Goal: Task Accomplishment & Management: Complete application form

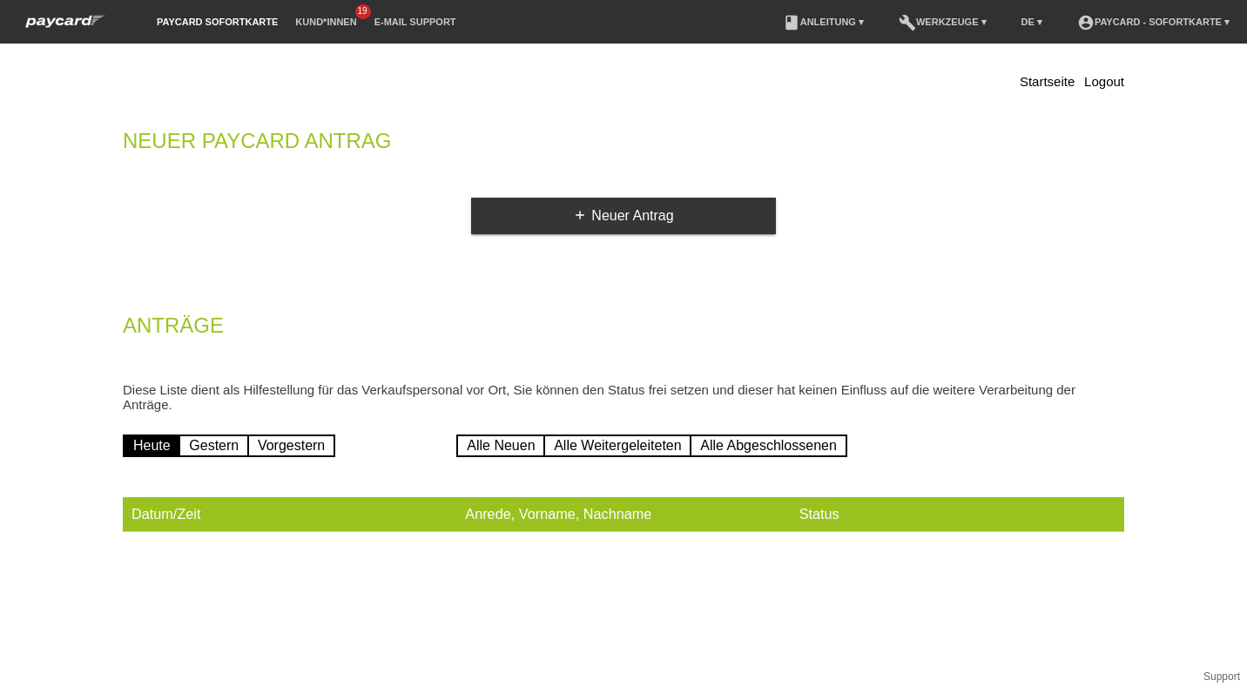
click at [628, 197] on div "Startseite Logout Neuer Paycard Antrag add Neuer Antrag Anträge Diese Liste die…" at bounding box center [624, 305] width 1028 height 506
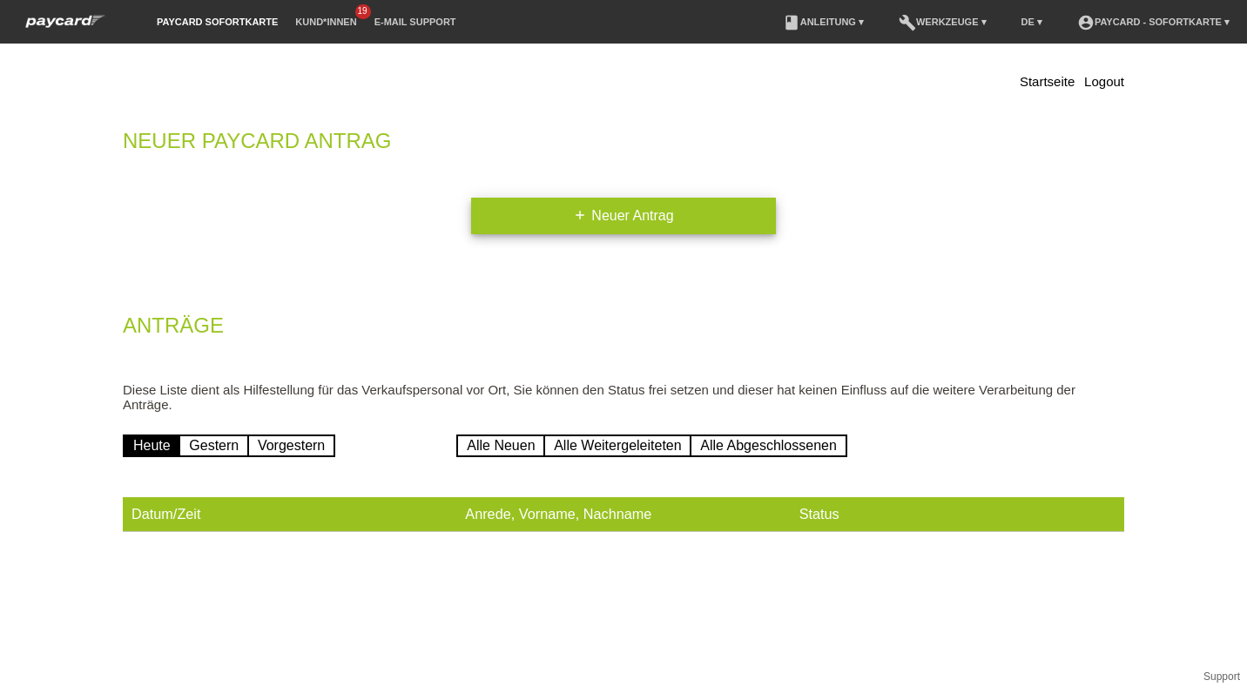
click at [638, 220] on link "add Neuer Antrag" at bounding box center [623, 216] width 305 height 37
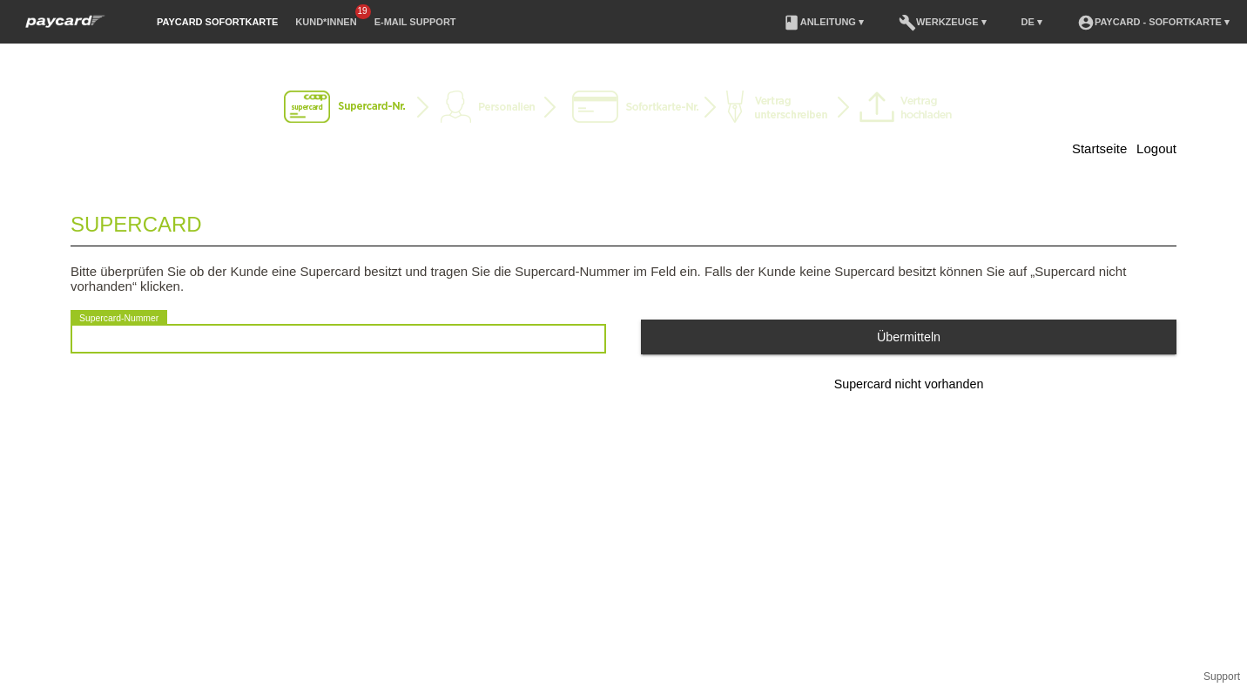
click at [264, 341] on input "text" at bounding box center [339, 339] width 536 height 30
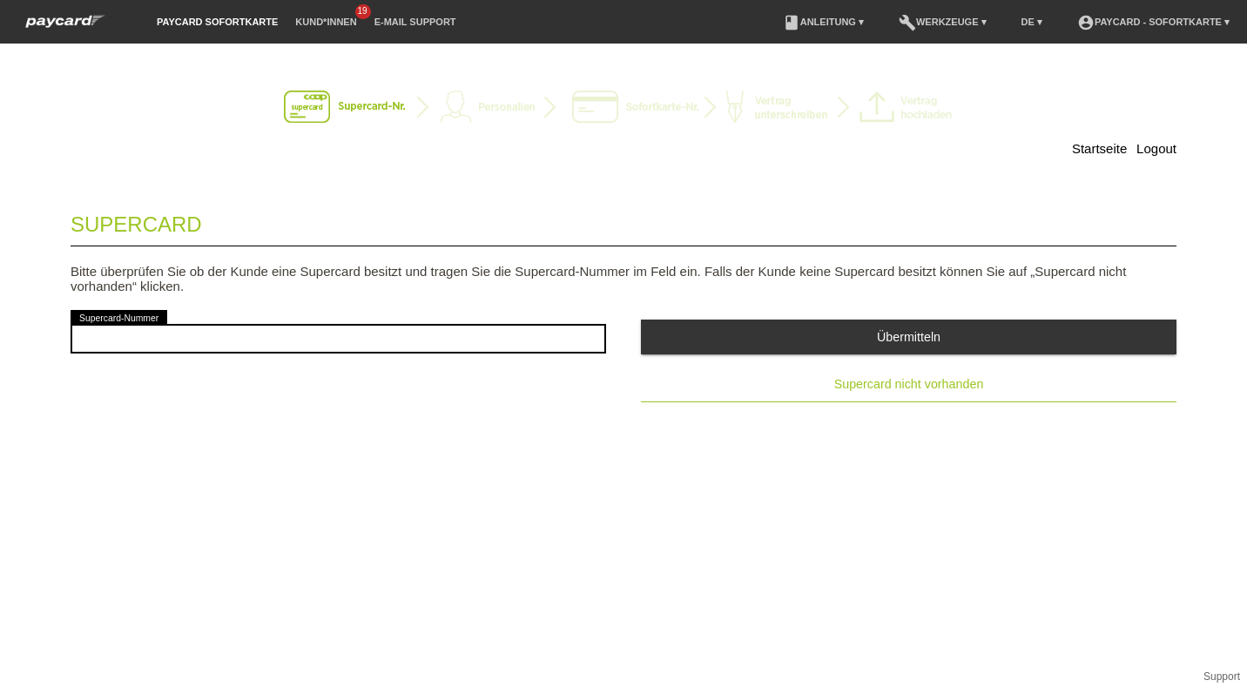
click at [875, 386] on span "Supercard nicht vorhanden" at bounding box center [909, 384] width 150 height 14
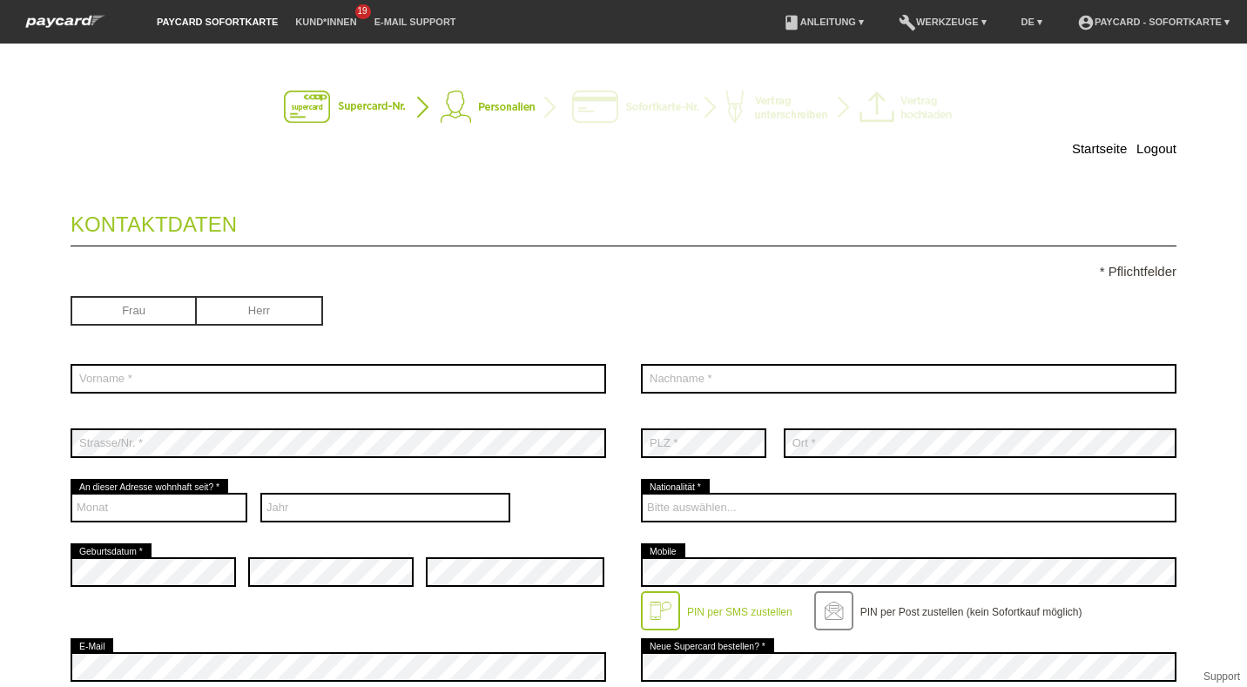
click at [113, 304] on input "radio" at bounding box center [134, 309] width 126 height 26
radio input "true"
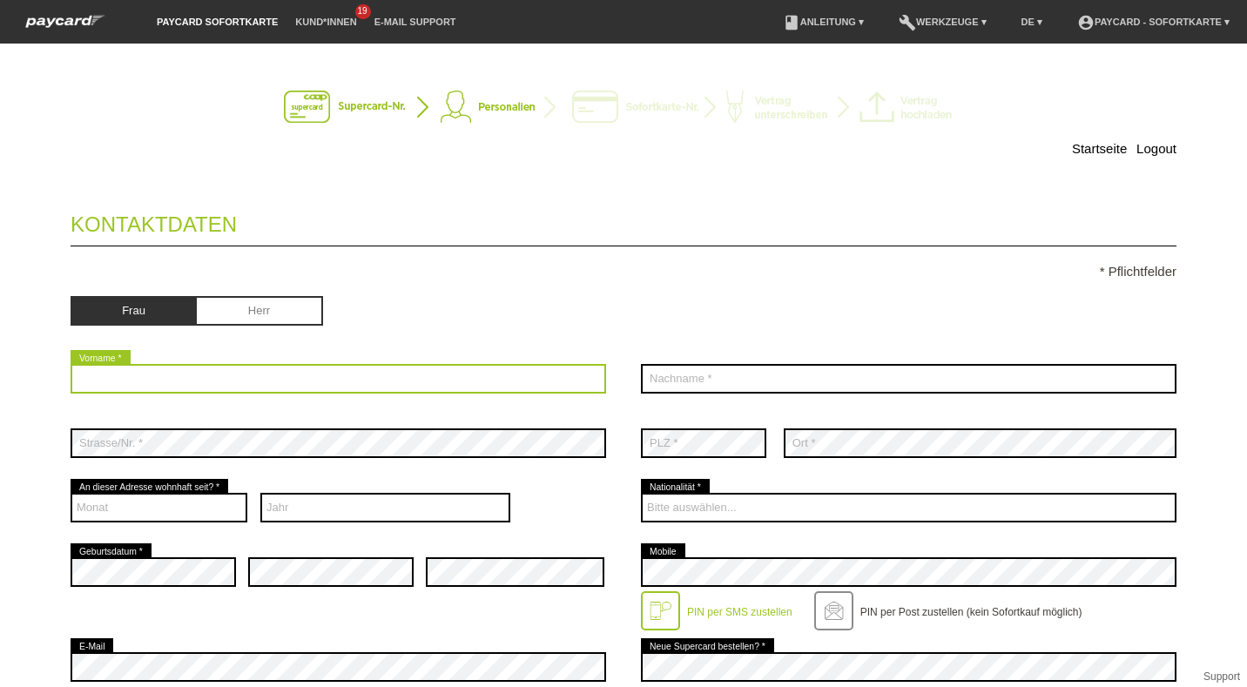
click at [282, 386] on input "text" at bounding box center [339, 379] width 536 height 30
type input "Marzouki"
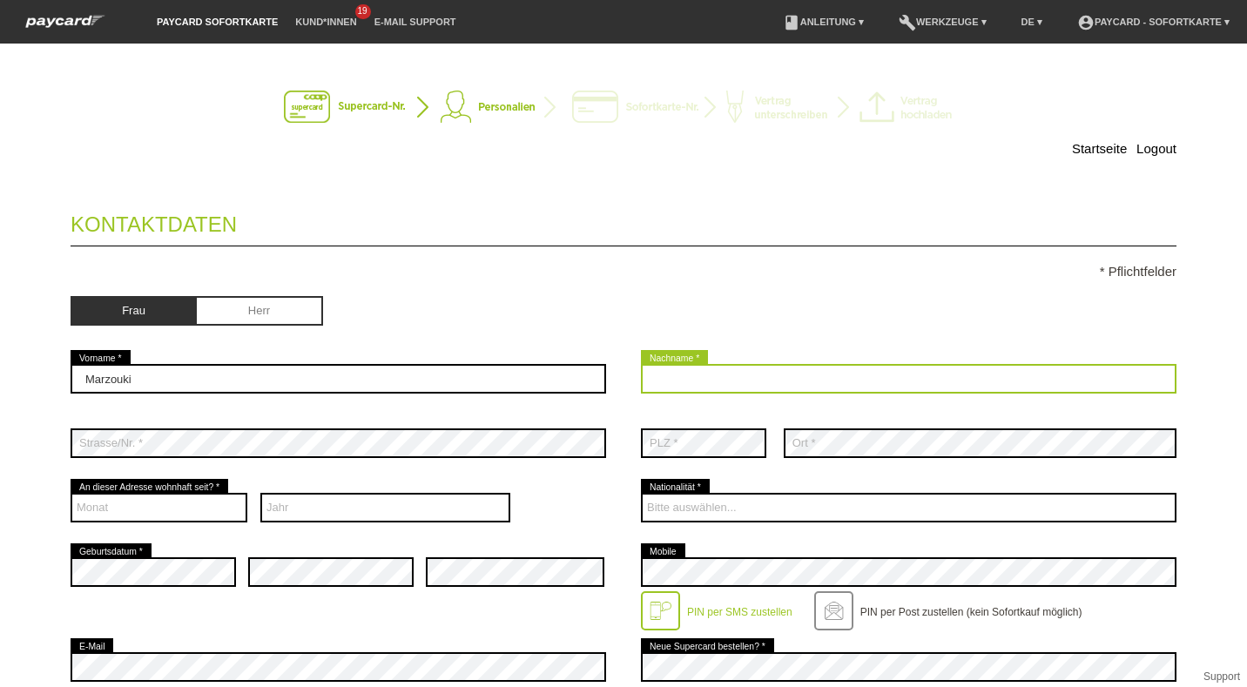
click at [701, 375] on input "text" at bounding box center [909, 379] width 536 height 30
type input "Chiraz"
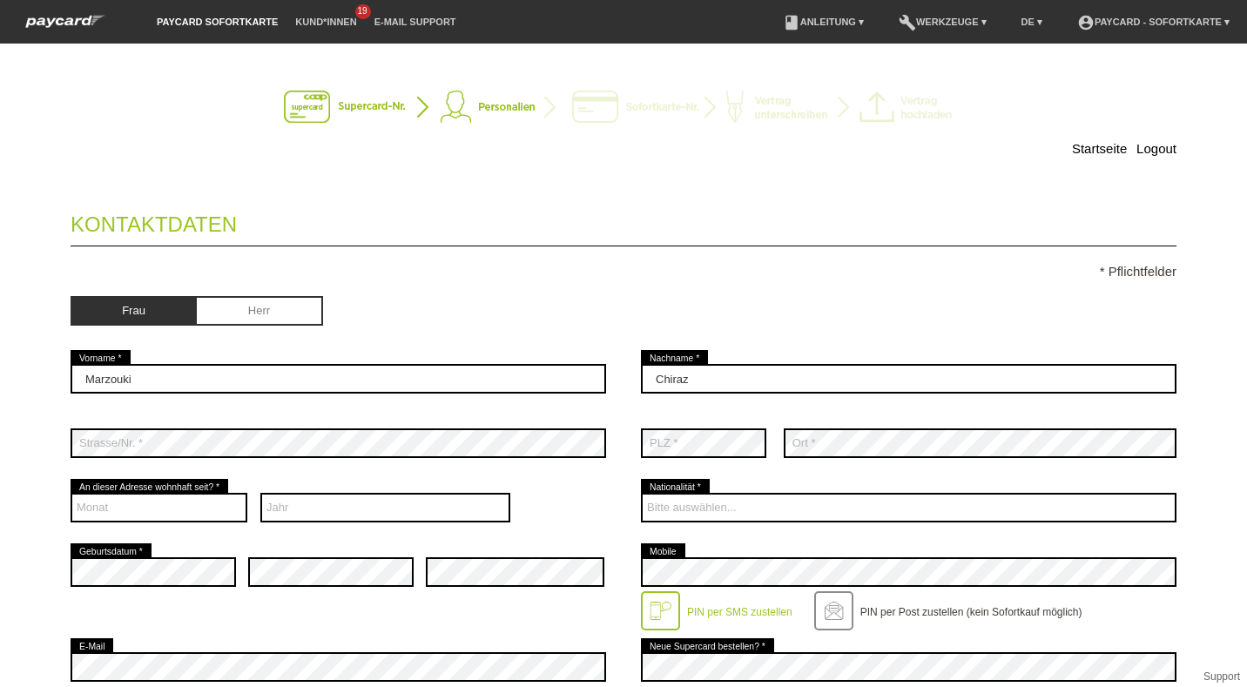
click at [555, 261] on fieldset "Kontaktdaten * Pflichtfelder Frau Herr Marzouki error Vorname * Chiraz 01" at bounding box center [624, 687] width 1106 height 984
click at [141, 510] on select "Monat 01 02 03 04 05 06 07 08 09 10 11 12" at bounding box center [159, 508] width 177 height 30
click at [530, 293] on div "Frau Herr" at bounding box center [339, 313] width 536 height 68
click at [110, 506] on select "Monat 01 02 03 04 05 06 07 08 09 10 11 12" at bounding box center [159, 508] width 177 height 30
select select "01"
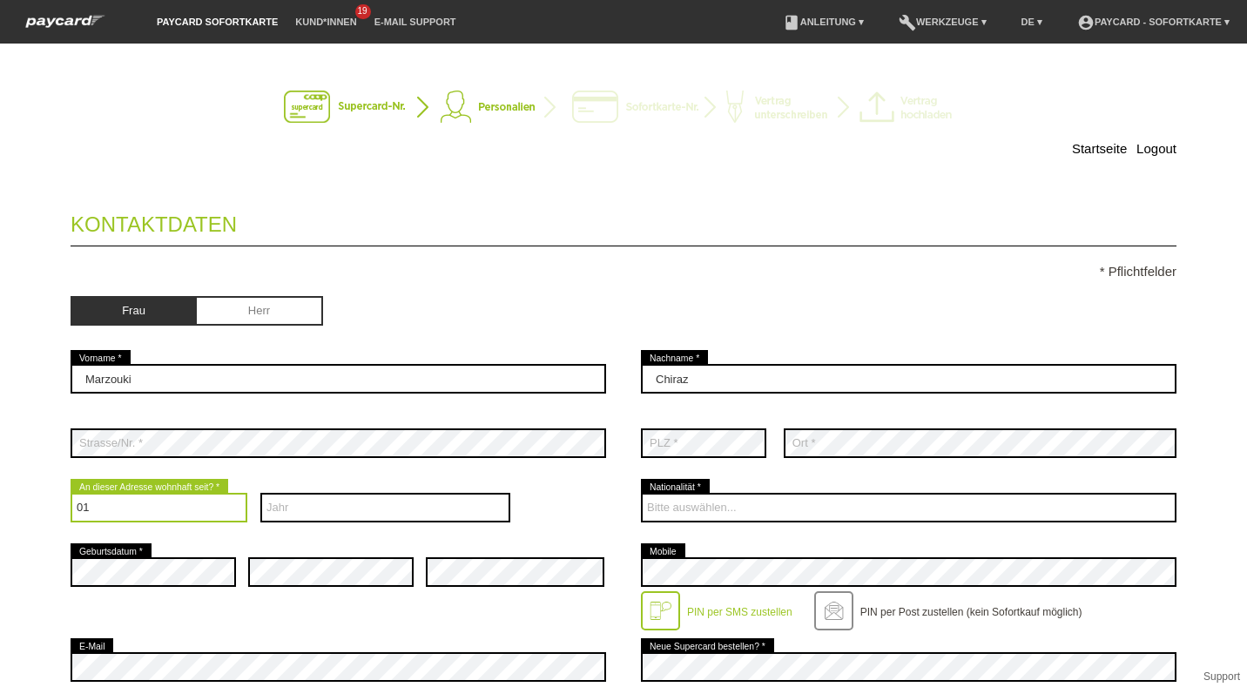
click at [71, 493] on select "Monat 01 02 03 04 05 06 07 08 09 10 11 12" at bounding box center [159, 508] width 177 height 30
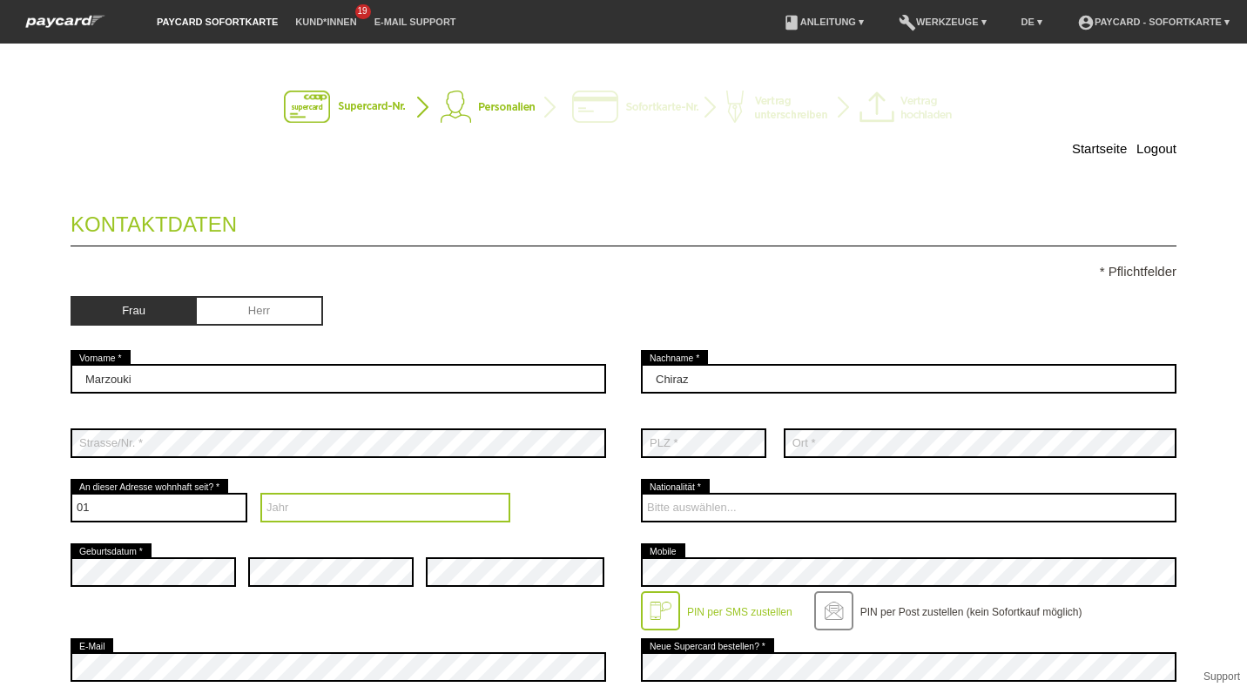
click at [341, 504] on select "Jahr 2025 2024 2023 2022 2021 2020 2019 2018 2017 2016" at bounding box center [385, 508] width 251 height 30
select select "2022"
click at [260, 493] on select "Jahr 2025 2024 2023 2022 2021 2020 2019 2018 2017 2016" at bounding box center [385, 508] width 251 height 30
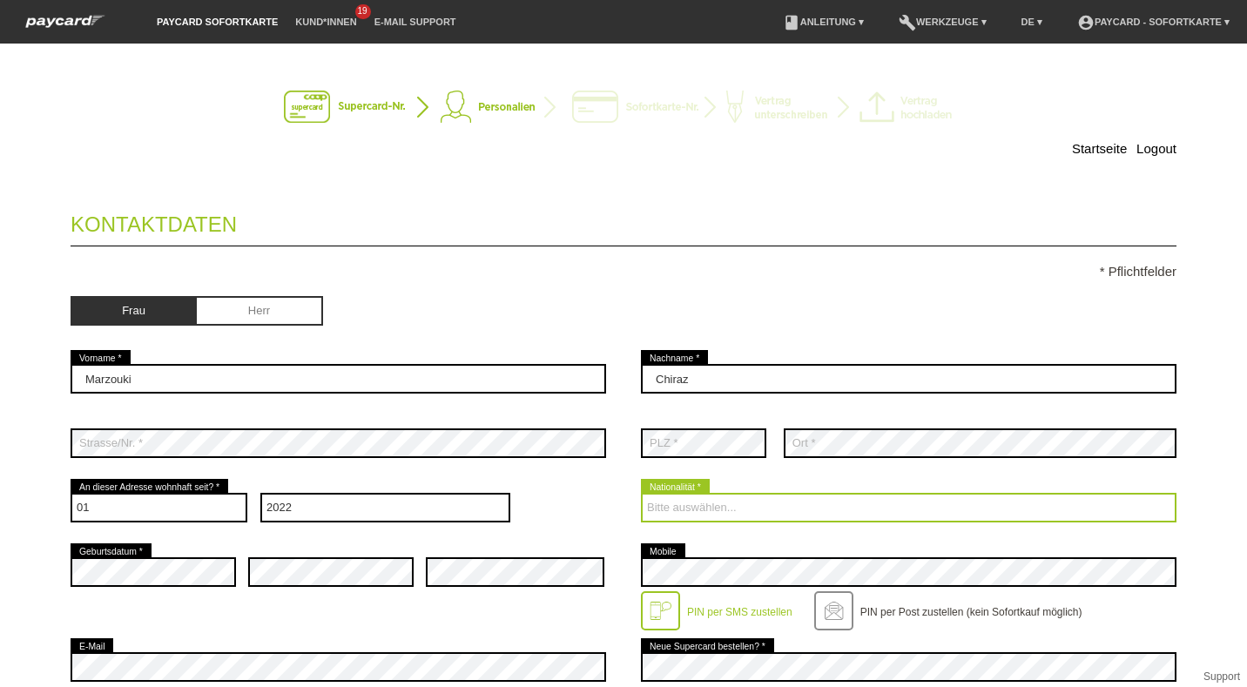
click at [725, 505] on select "Bitte auswählen... Schweiz Deutschland Liechtenstein Österreich ------------ Af…" at bounding box center [909, 508] width 536 height 30
select select "IT"
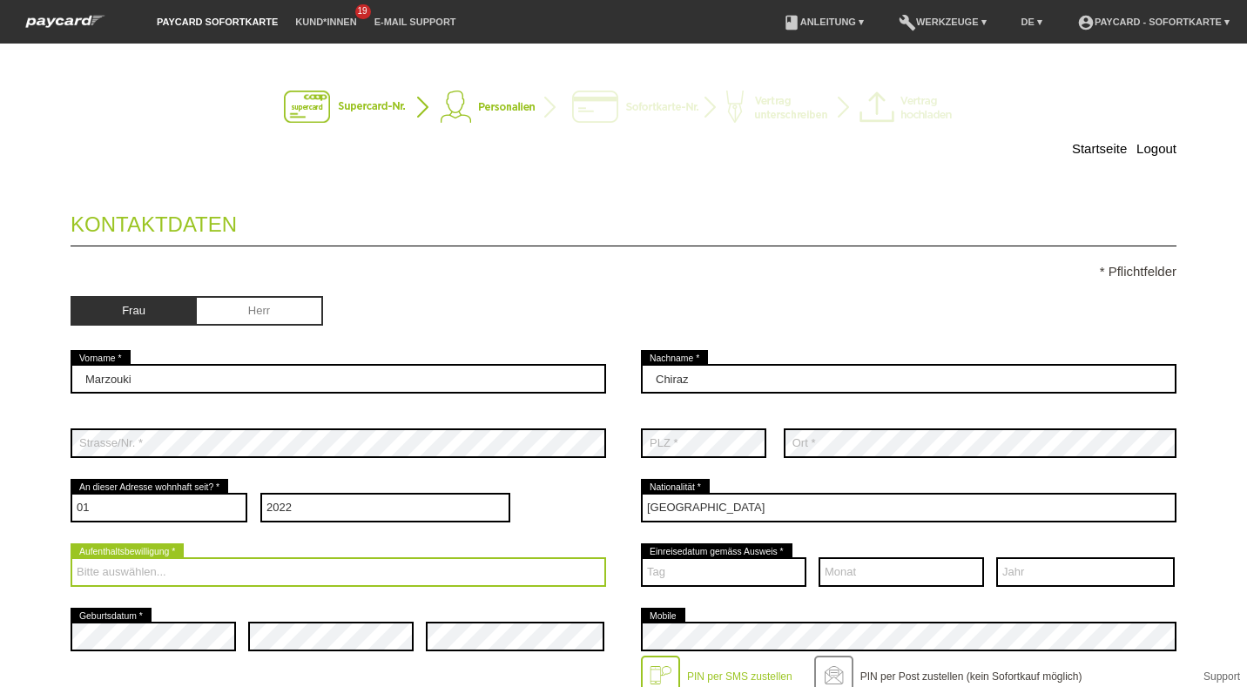
click at [192, 572] on select "Bitte auswählen... C B B - Flüchtlingsstatus Andere" at bounding box center [339, 572] width 536 height 30
select select "B"
click at [71, 557] on select "Bitte auswählen... C B B - Flüchtlingsstatus Andere" at bounding box center [339, 572] width 536 height 30
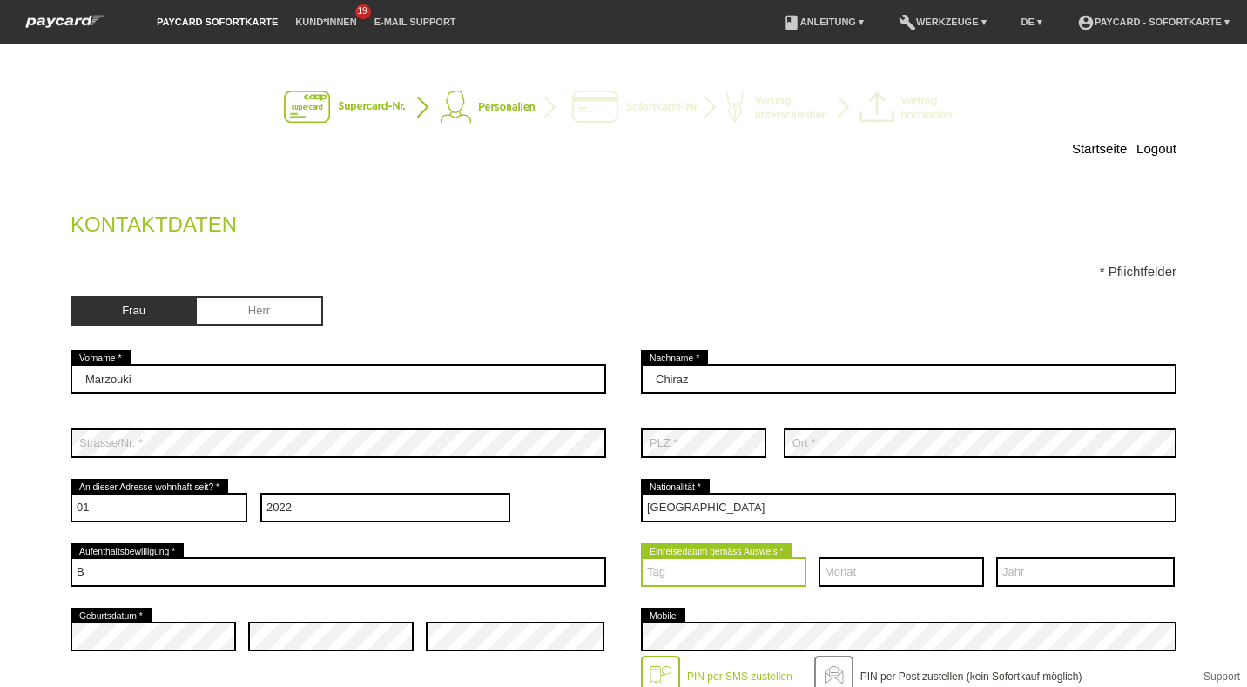
click at [741, 571] on select "Tag 01 02 03 04 05 06 07 08 09 10 11 12 13 14 15 16 17" at bounding box center [723, 572] width 165 height 30
select select "21"
click at [641, 557] on select "Tag 01 02 03 04 05 06 07 08 09 10 11 12 13 14 15 16 17" at bounding box center [723, 572] width 165 height 30
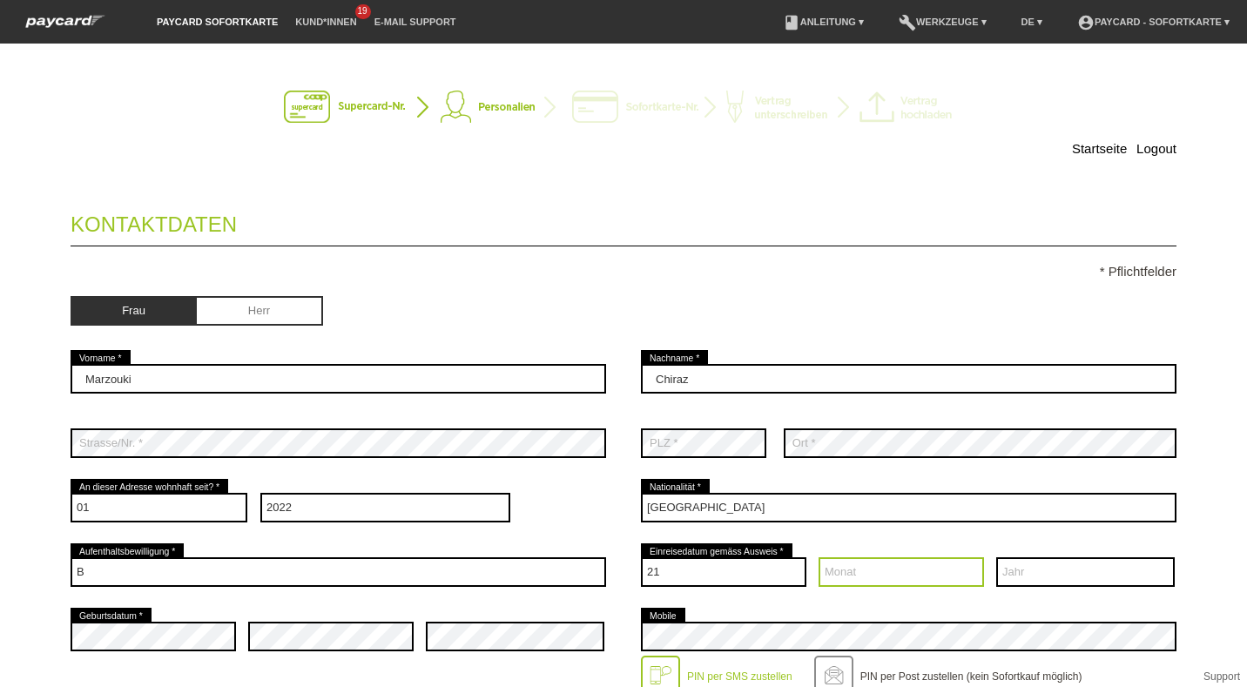
click at [838, 577] on select "Monat 01 02 03 04 05 06 07 08 09 10 11 12" at bounding box center [901, 572] width 165 height 30
select select "03"
click at [819, 557] on select "Monat 01 02 03 04 05 06 07 08 09 10 11 12" at bounding box center [901, 572] width 165 height 30
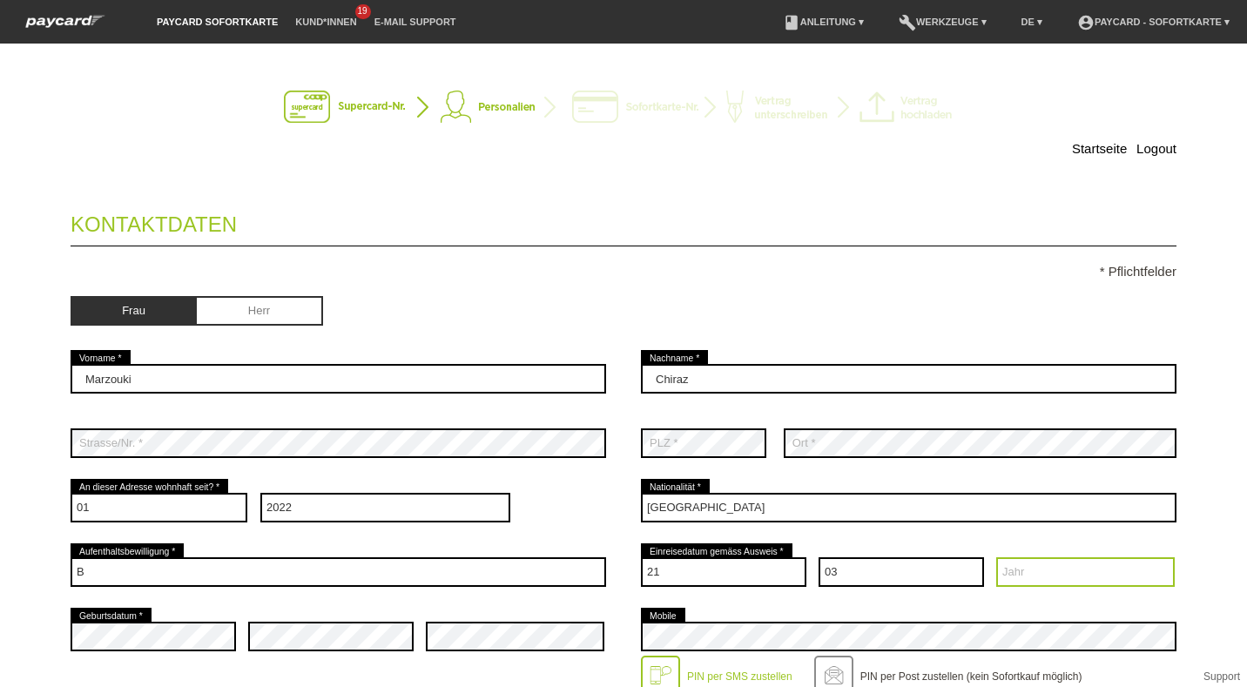
click at [1018, 582] on select "Jahr 2025 2024 2023 2022 2021 2020 2019 2018 2017 2016" at bounding box center [1085, 572] width 179 height 30
select select "2022"
click at [996, 557] on select "Jahr 2025 2024 2023 2022 2021 2020 2019 2018 2017 2016" at bounding box center [1085, 572] width 179 height 30
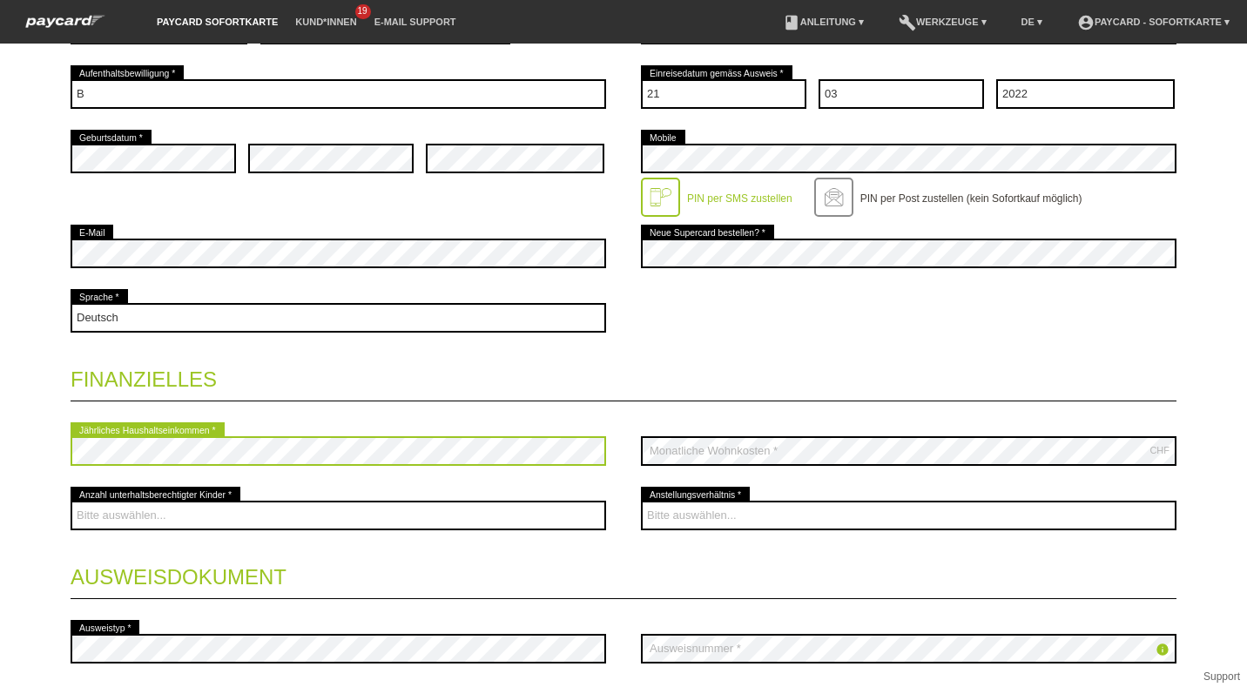
scroll to position [479, 0]
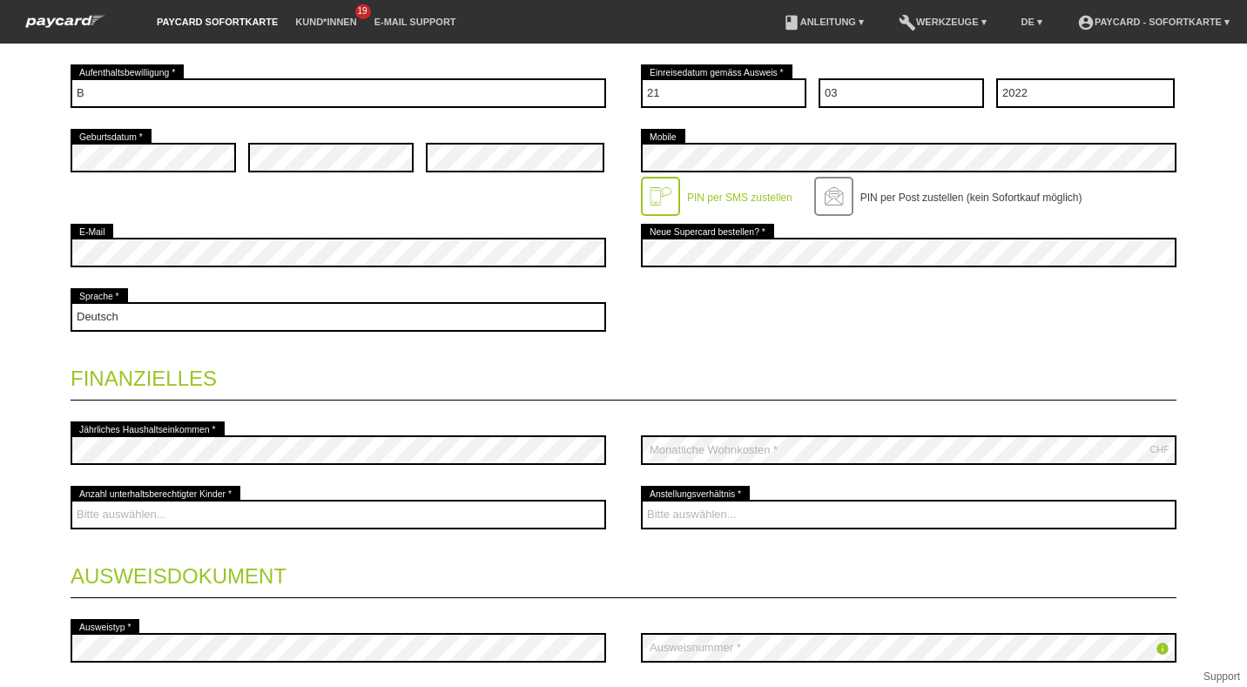
click at [327, 405] on fieldset "Kontaktdaten * Pflichtfelder Frau Herr Marzouki error Vorname * Chiraz 01" at bounding box center [624, 240] width 1106 height 1049
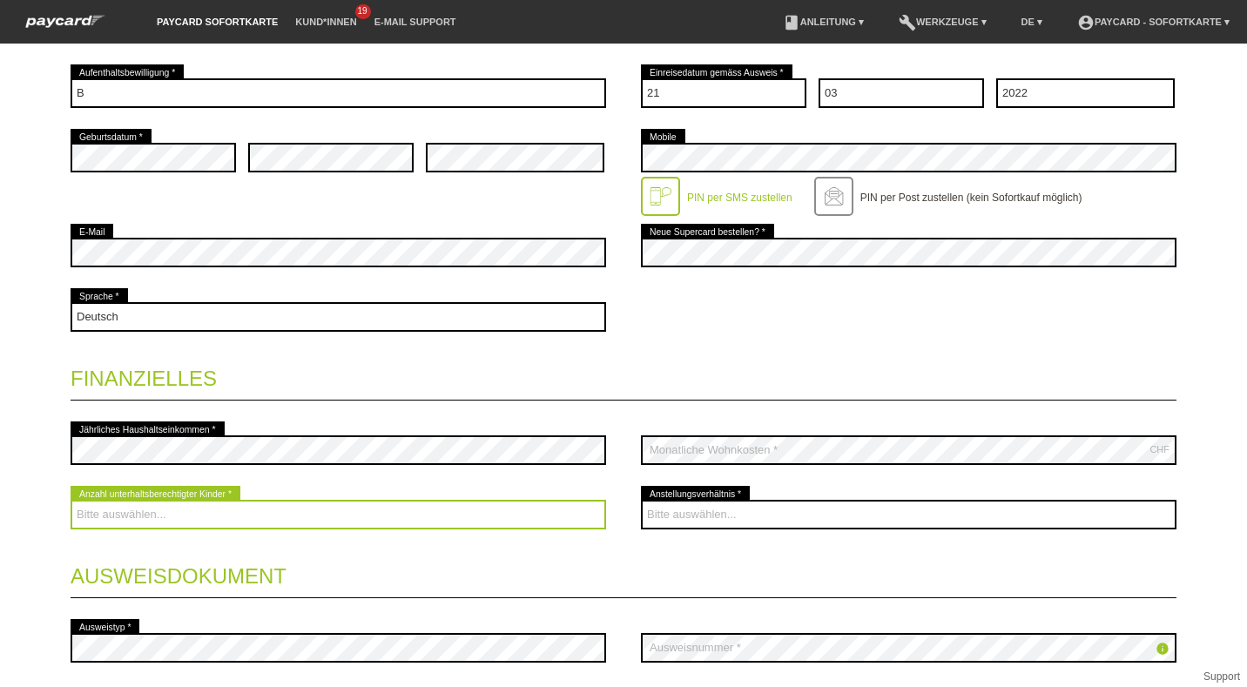
click at [189, 513] on select "Bitte auswählen... 0 1 2 3 4 5 6 7 8 9" at bounding box center [339, 515] width 536 height 30
select select "0"
click at [71, 500] on select "Bitte auswählen... 0 1 2 3 4 5 6 7 8 9" at bounding box center [339, 515] width 536 height 30
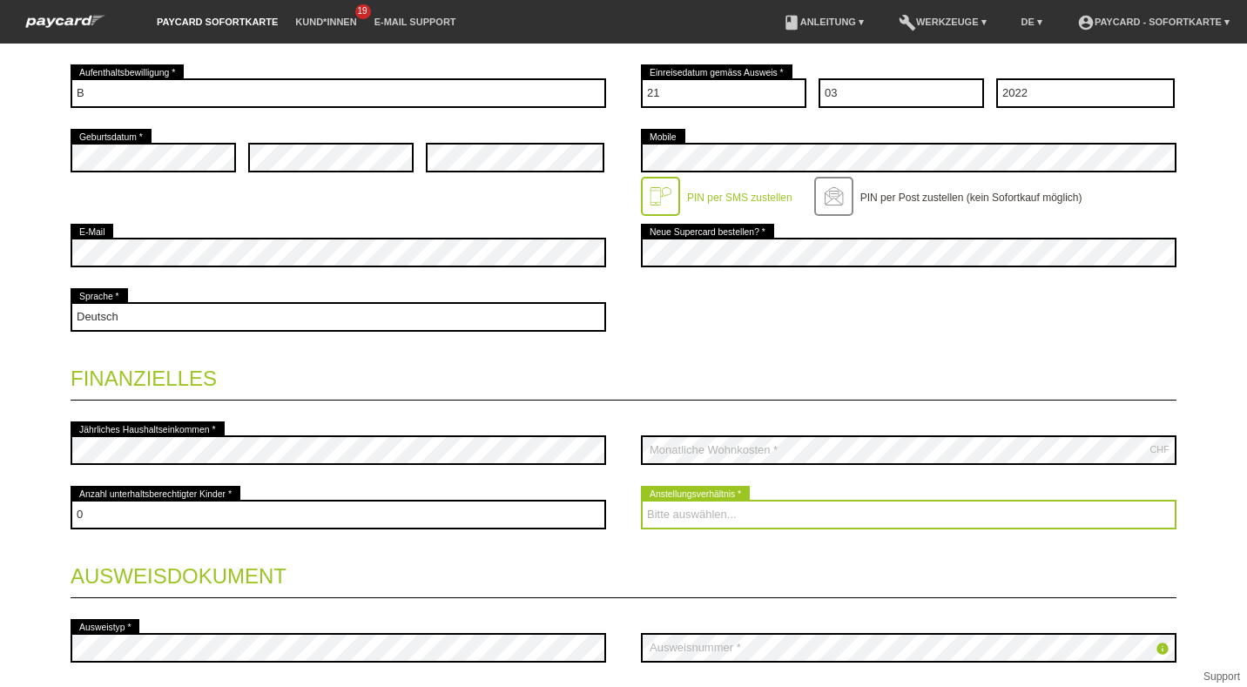
click at [699, 512] on select "Bitte auswählen... Unbefristet Befristet Lehrling/Student Pensioniert Nicht arb…" at bounding box center [909, 515] width 536 height 30
select select "INDEPENDENT"
click at [641, 500] on select "Bitte auswählen... Unbefristet Befristet Lehrling/Student Pensioniert Nicht arb…" at bounding box center [909, 515] width 536 height 30
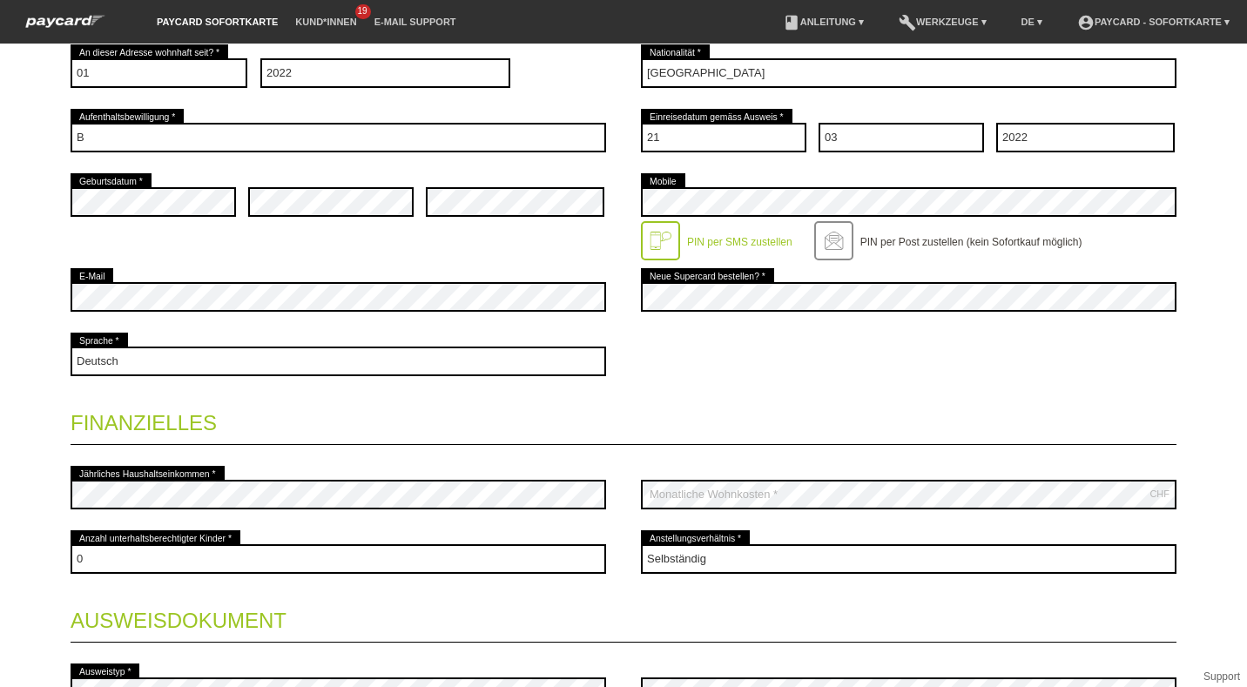
scroll to position [626, 0]
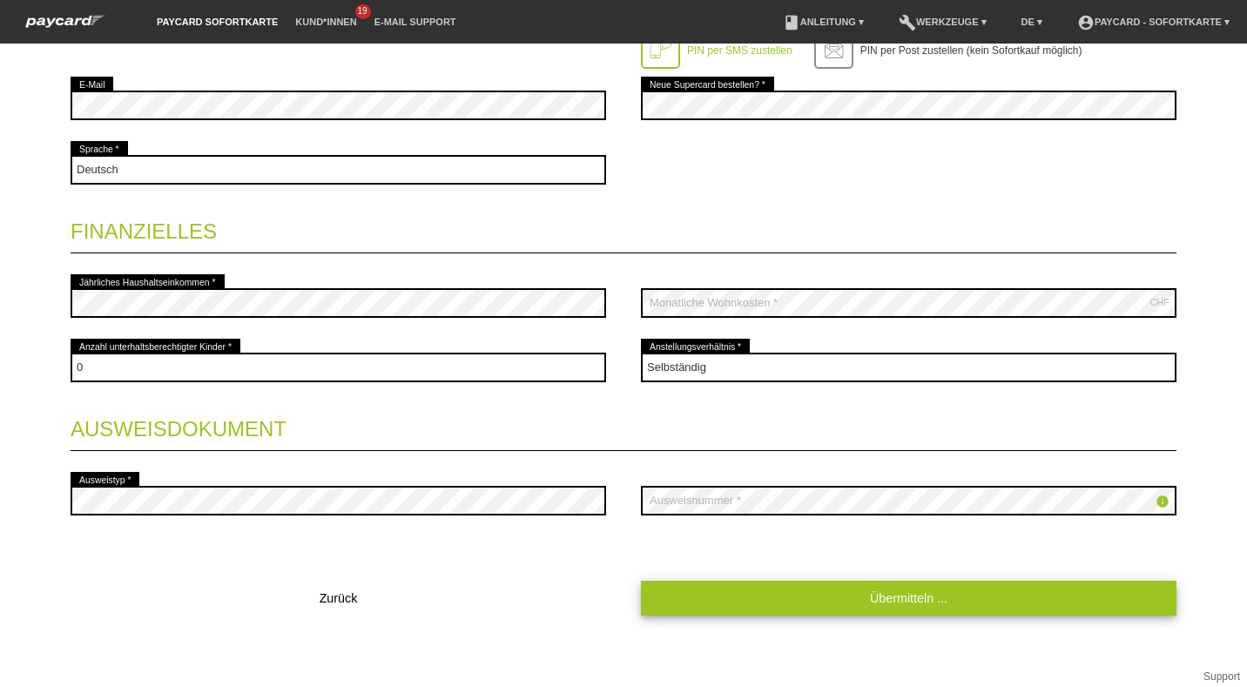
click at [775, 613] on link "Übermitteln ..." at bounding box center [909, 598] width 536 height 34
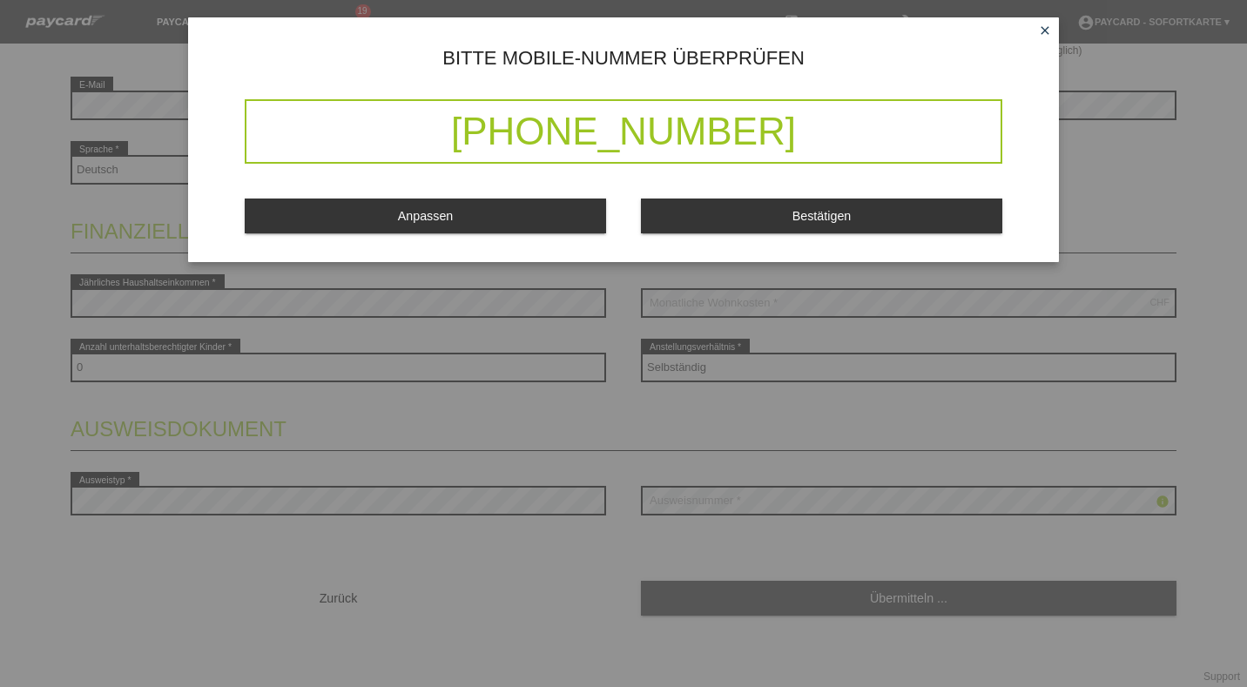
click at [814, 191] on div "Bestätigen" at bounding box center [821, 209] width 361 height 47
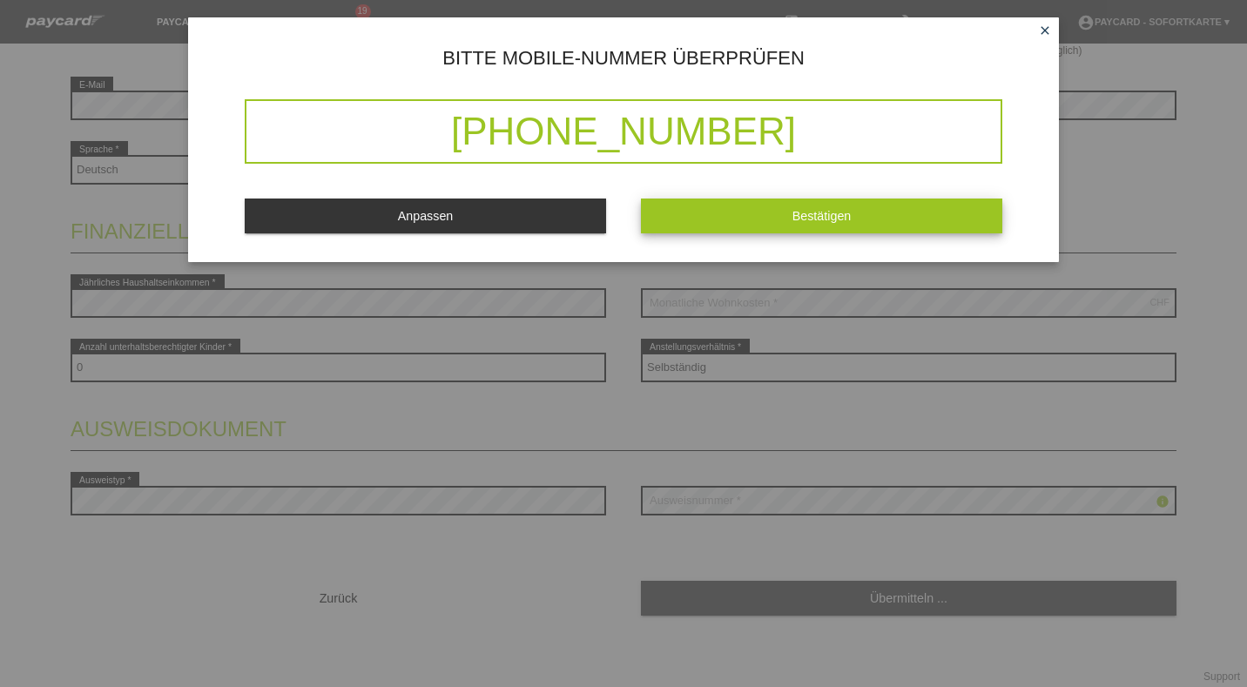
click at [827, 221] on span "Bestätigen" at bounding box center [822, 216] width 59 height 14
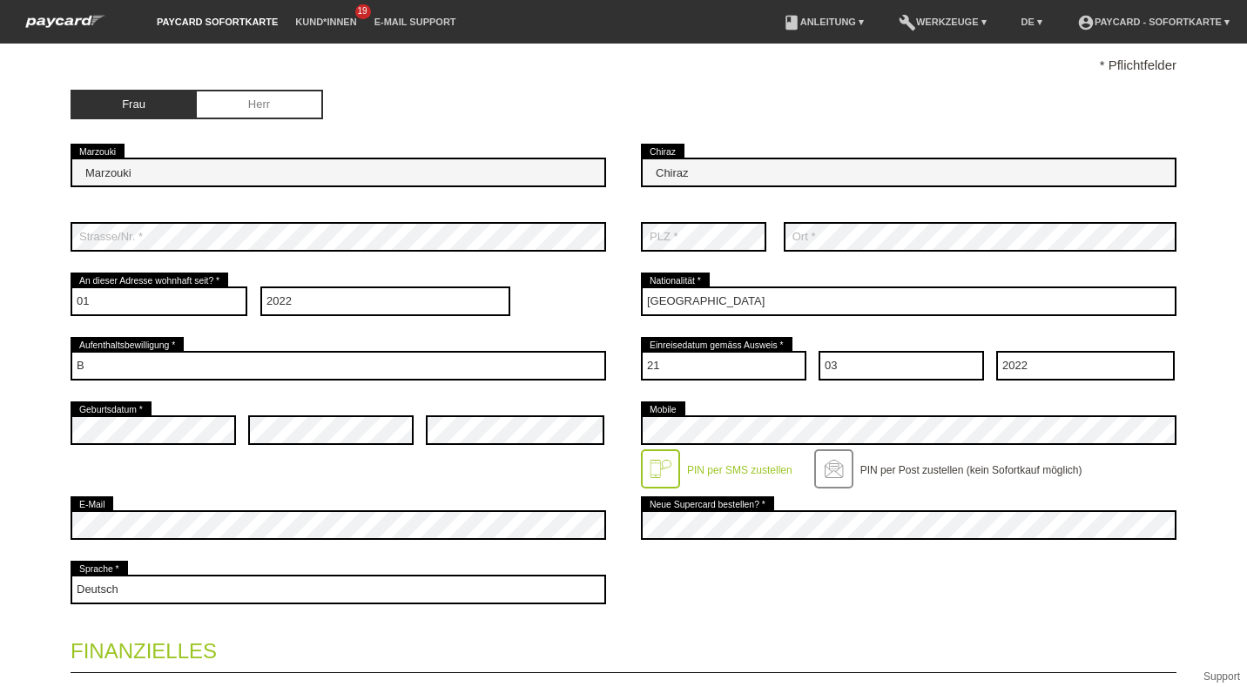
scroll to position [0, 0]
